Goal: Information Seeking & Learning: Learn about a topic

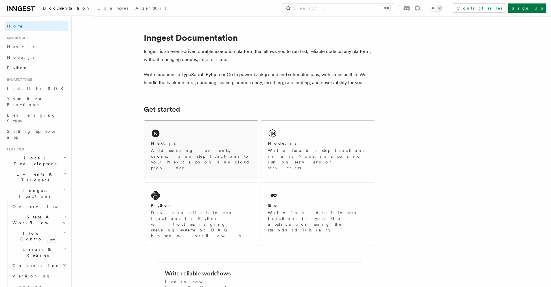
click at [217, 144] on div "Next.js" at bounding box center [201, 143] width 100 height 6
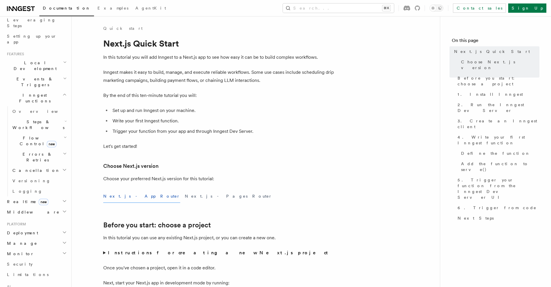
scroll to position [160, 0]
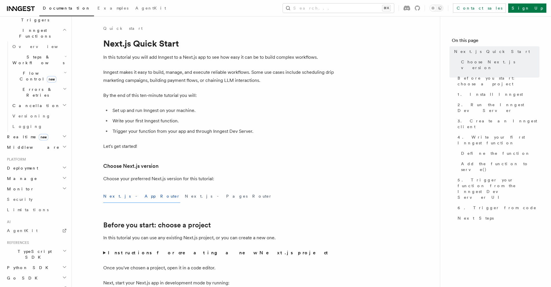
click at [47, 246] on h2 "TypeScript SDK" at bounding box center [36, 254] width 63 height 16
click at [37, 262] on link "Introduction" at bounding box center [39, 267] width 58 height 10
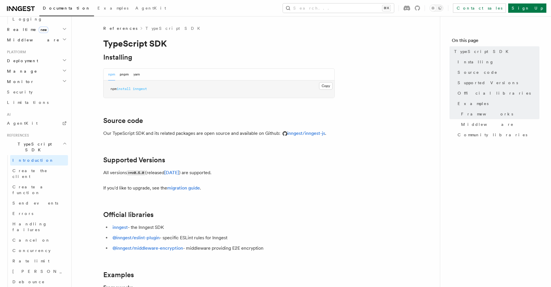
scroll to position [363, 0]
